Goal: Information Seeking & Learning: Learn about a topic

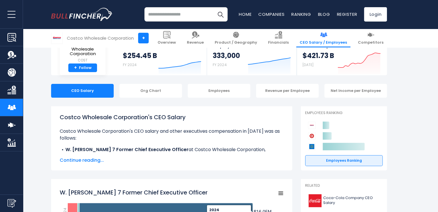
scroll to position [57, 0]
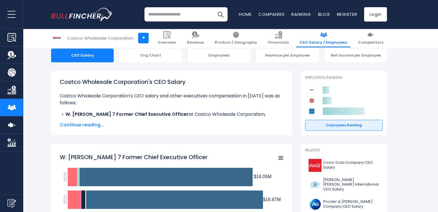
click at [82, 124] on span "Continue reading..." at bounding box center [172, 124] width 224 height 7
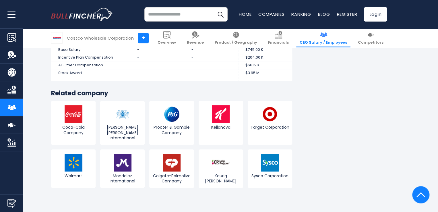
scroll to position [2323, 0]
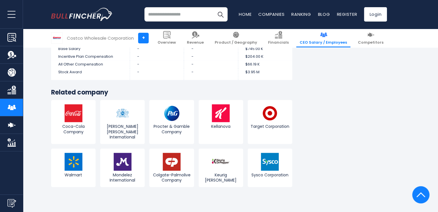
drag, startPoint x: 387, startPoint y: 137, endPoint x: 384, endPoint y: 138, distance: 3.2
click at [333, 42] on span "CEO Salary / Employees" at bounding box center [322, 42] width 47 height 5
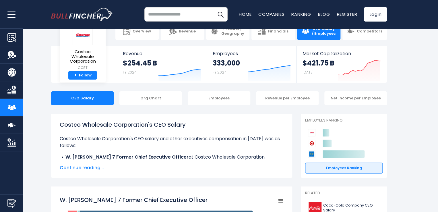
scroll to position [29, 0]
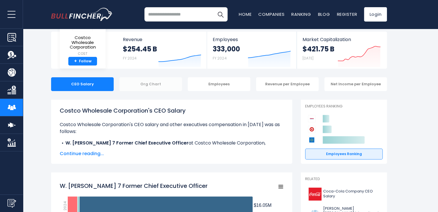
click at [150, 84] on div "Org Chart" at bounding box center [150, 84] width 63 height 14
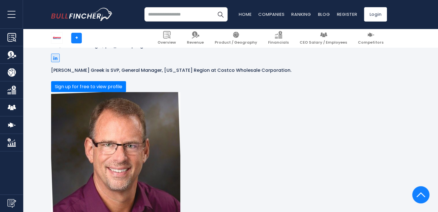
scroll to position [1721, 0]
